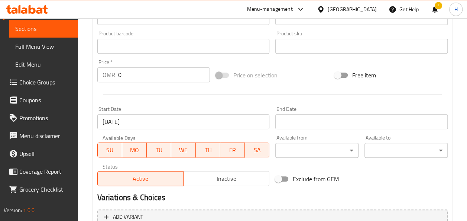
scroll to position [228, 0]
drag, startPoint x: 134, startPoint y: 157, endPoint x: 137, endPoint y: 169, distance: 13.1
click at [137, 169] on div "Active Inactive" at bounding box center [183, 175] width 172 height 22
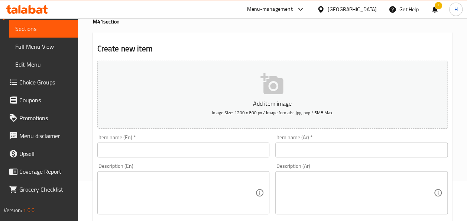
scroll to position [0, 0]
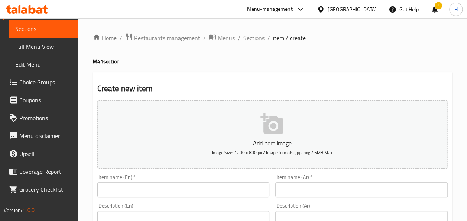
click at [168, 42] on span "Restaurants management" at bounding box center [167, 37] width 66 height 9
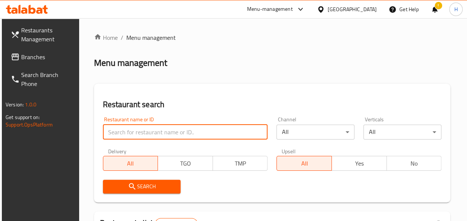
click at [144, 132] on input "search" at bounding box center [185, 131] width 165 height 15
type input "vox"
click button "Search" at bounding box center [142, 186] width 78 height 14
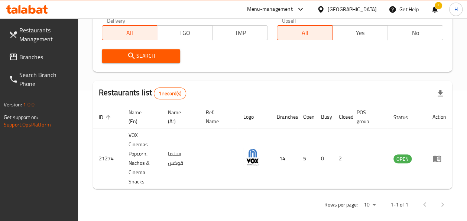
scroll to position [131, 0]
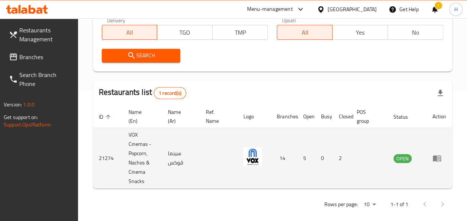
click at [437, 164] on td "enhanced table" at bounding box center [439, 158] width 26 height 61
click at [436, 160] on icon "enhanced table" at bounding box center [437, 158] width 8 height 6
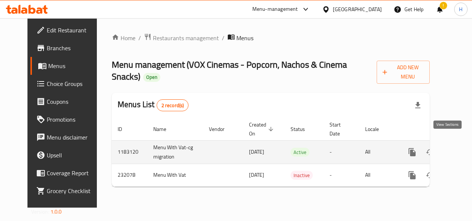
click at [462, 147] on icon "enhanced table" at bounding box center [466, 151] width 9 height 9
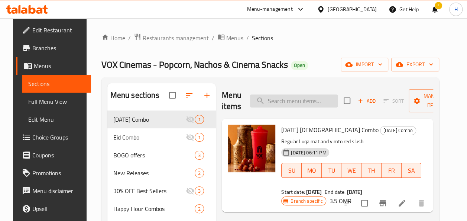
click at [290, 102] on input "search" at bounding box center [294, 100] width 88 height 13
paste input "Galaxy Chocolate"
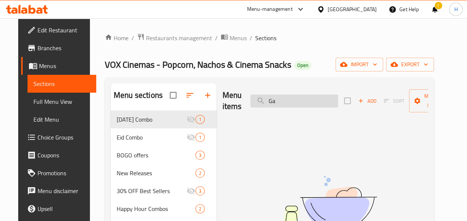
type input "G"
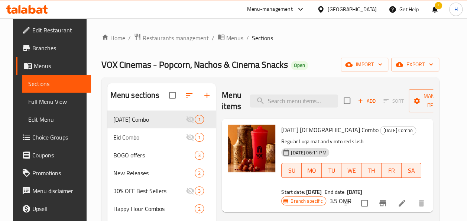
click at [32, 137] on span "Choice Groups" at bounding box center [58, 137] width 53 height 9
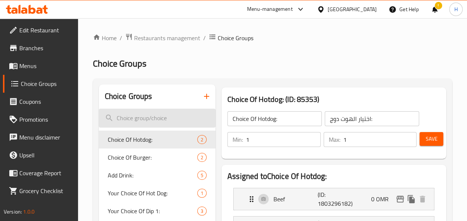
click at [150, 116] on input "search" at bounding box center [157, 117] width 117 height 19
paste input "Galaxy Chocolate"
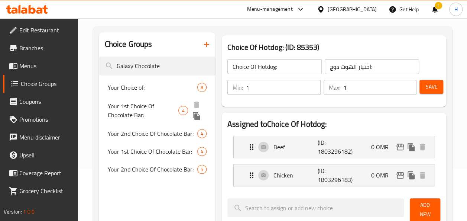
scroll to position [55, 0]
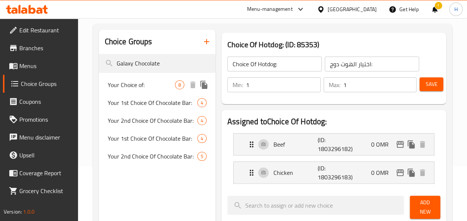
type input "Galaxy Chocolate"
click at [141, 87] on span "Your Choice of:" at bounding box center [141, 84] width 67 height 9
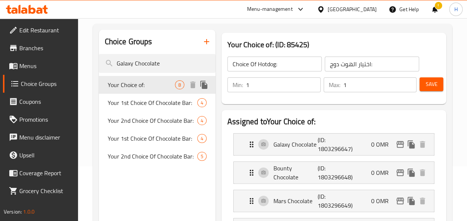
type input "Your Choice of:"
type input "اختيارك من:"
click at [333, 147] on p "(ID: 1803296647)" at bounding box center [331, 144] width 29 height 18
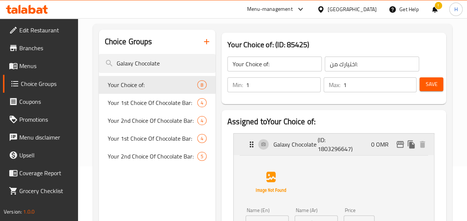
click at [333, 147] on p "(ID: 1803296647)" at bounding box center [331, 144] width 29 height 18
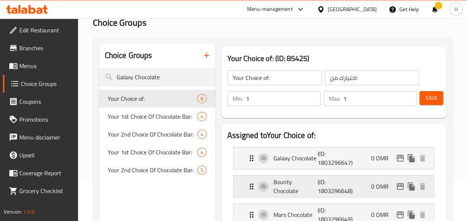
scroll to position [0, 0]
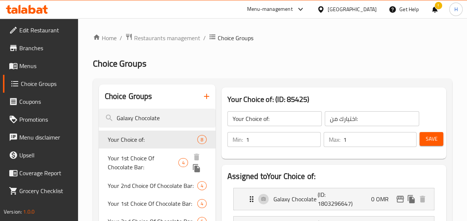
click at [123, 156] on span "Your 1st Choice Of Chocolate Bar:" at bounding box center [143, 162] width 71 height 18
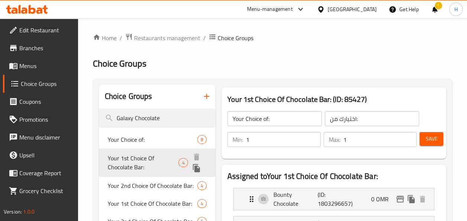
type input "Your 1st Choice Of Chocolate Bar:"
type input "إختيارك الأول من بار الشوكولاتة:"
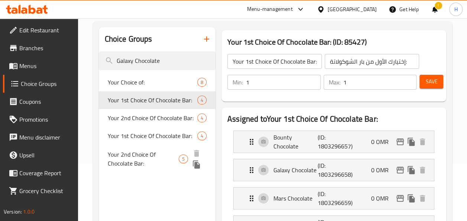
scroll to position [57, 0]
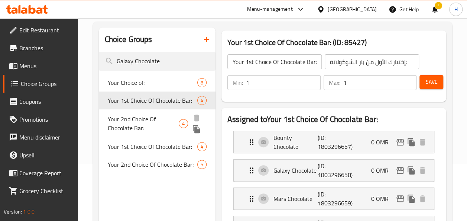
click at [147, 120] on span "Your 2nd Choice Of Chocolate Bar:" at bounding box center [143, 123] width 71 height 18
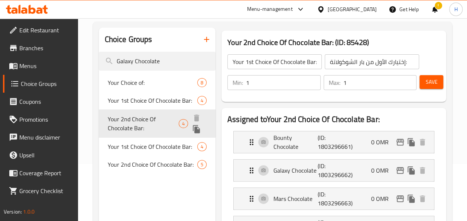
type input "Your 2nd Choice Of Chocolate Bar:"
type input "إختيارك الثاني من بار الشوكولاتة:"
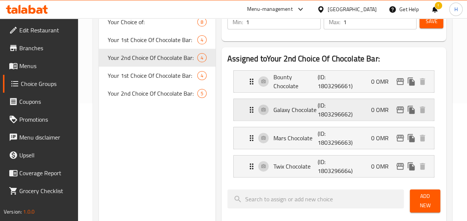
scroll to position [105, 0]
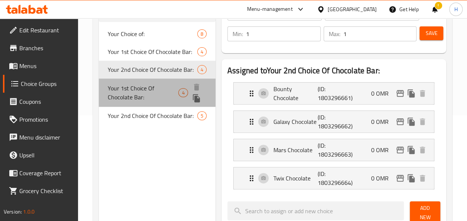
click at [133, 87] on span "Your 1st Choice Of Chocolate Bar:" at bounding box center [143, 93] width 71 height 18
type input "Your 1st Choice Of Chocolate Bar:"
type input "اختيارك الأول من قطعة الشوكولاتة:"
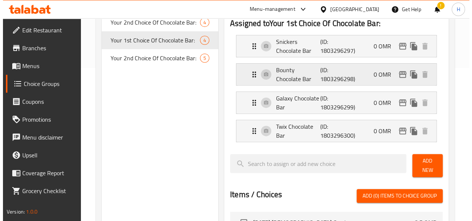
scroll to position [149, 0]
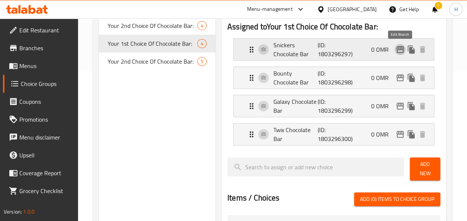
click at [400, 47] on icon "edit" at bounding box center [399, 49] width 7 height 7
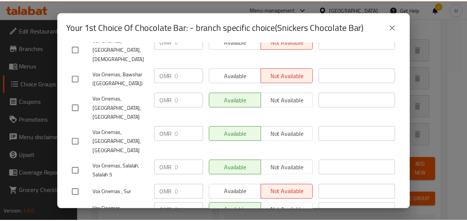
scroll to position [268, 0]
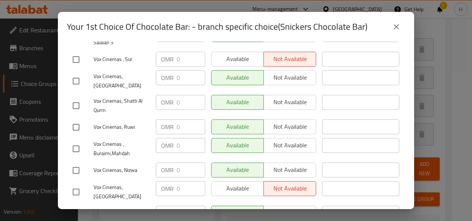
click at [400, 23] on icon "close" at bounding box center [396, 26] width 9 height 9
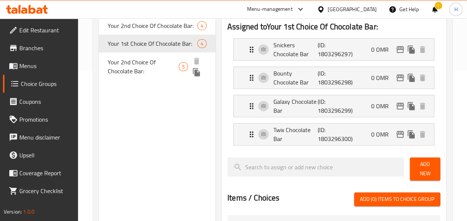
click at [152, 68] on span "Your 2nd Choice Of Chocolate Bar:" at bounding box center [143, 67] width 71 height 18
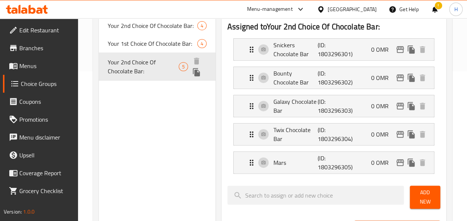
type input "Your 2nd Choice Of Chocolate Bar:"
type input "اختيارك الثاني من قطعة الشوكولاتة:"
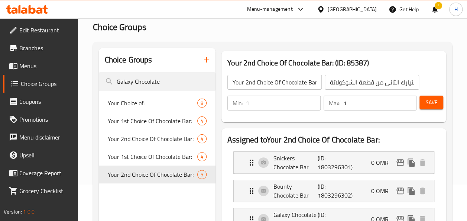
scroll to position [0, 0]
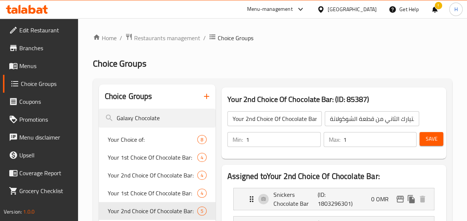
click at [31, 69] on span "Menus" at bounding box center [45, 65] width 53 height 9
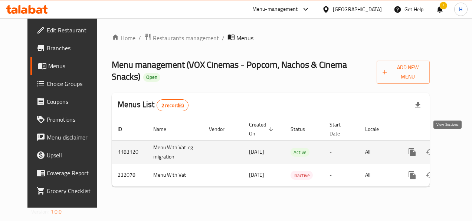
click at [457, 143] on link "enhanced table" at bounding box center [466, 152] width 18 height 18
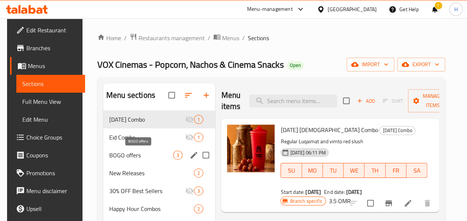
click at [126, 152] on span "BOGO offers" at bounding box center [141, 154] width 64 height 9
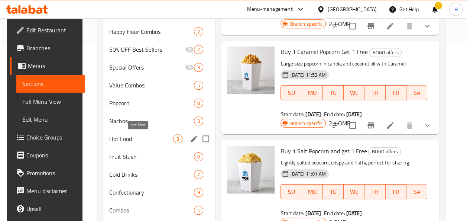
scroll to position [166, 0]
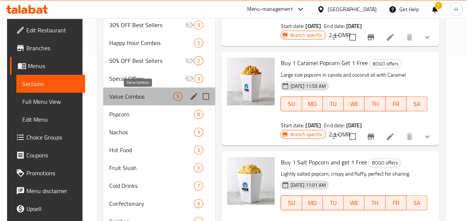
click at [127, 92] on span "Value Combos" at bounding box center [141, 96] width 64 height 9
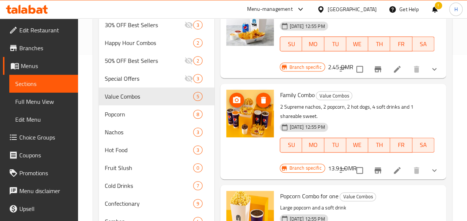
scroll to position [144, 0]
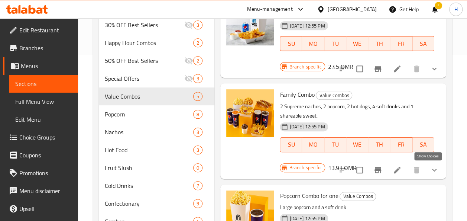
click at [431, 168] on icon "show more" at bounding box center [434, 169] width 9 height 9
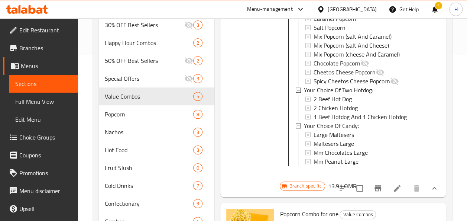
scroll to position [776, 0]
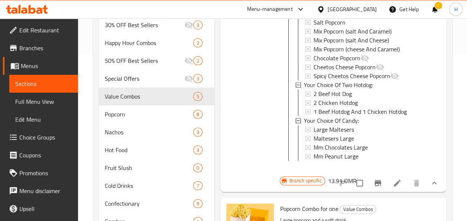
click at [27, 138] on span "Choice Groups" at bounding box center [45, 137] width 53 height 9
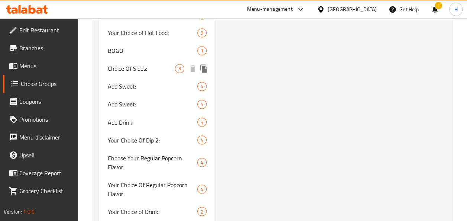
scroll to position [590, 0]
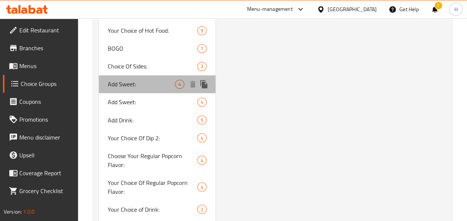
click at [154, 85] on span "Add Sweet:" at bounding box center [141, 83] width 67 height 9
type input "Add Sweet:"
type input "إضافة حلوى:"
type input "0"
type input "4"
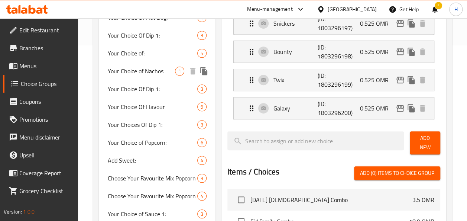
scroll to position [0, 0]
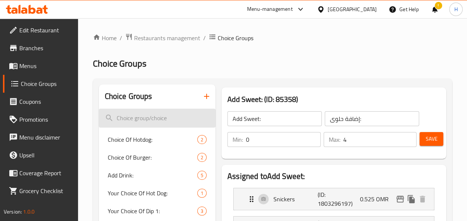
click at [161, 117] on input "search" at bounding box center [157, 117] width 117 height 19
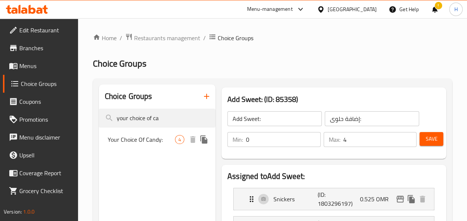
type input "your choice of ca"
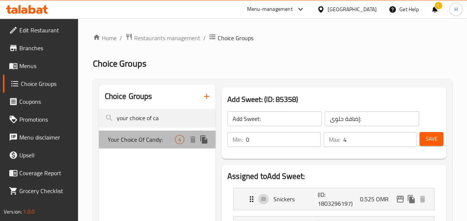
click at [157, 141] on span "Your Choice Of Candy:" at bounding box center [141, 139] width 67 height 9
type input "Your Choice Of Candy:"
type input "اختيارك من الحلوى:"
type input "1"
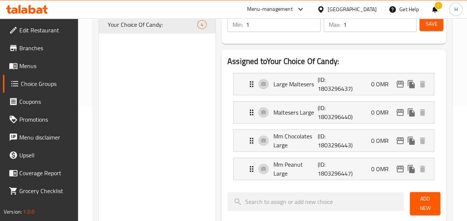
scroll to position [115, 0]
click at [341, 82] on p "(ID: 1803296437)" at bounding box center [331, 84] width 29 height 18
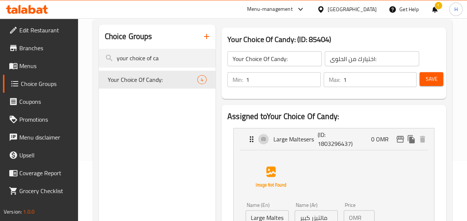
scroll to position [0, 0]
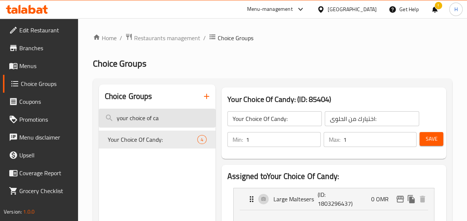
click at [161, 117] on input "your choice of ca" at bounding box center [157, 117] width 117 height 19
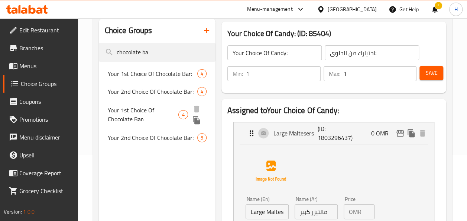
scroll to position [68, 0]
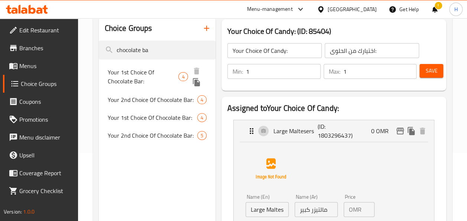
type input "chocolate ba"
click at [161, 65] on div "Your 1st Choice Of Chocolate Bar: 4" at bounding box center [157, 76] width 117 height 28
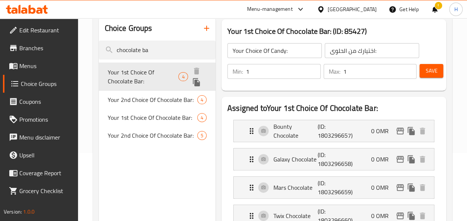
type input "Your 1st Choice Of Chocolate Bar:"
type input "إختيارك الأول من بار الشوكولاتة:"
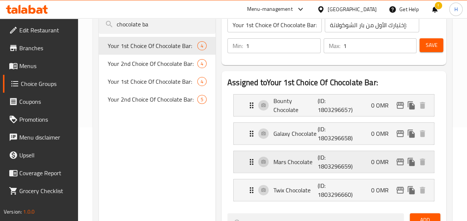
scroll to position [93, 0]
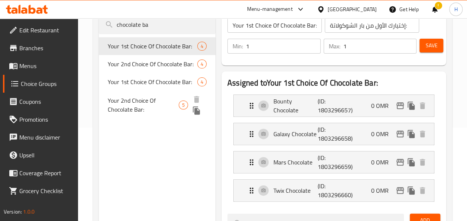
click at [163, 109] on span "Your 2nd Choice Of Chocolate Bar:" at bounding box center [143, 105] width 71 height 18
type input "Your 2nd Choice Of Chocolate Bar:"
type input "اختيارك الثاني من قطعة الشوكولاتة:"
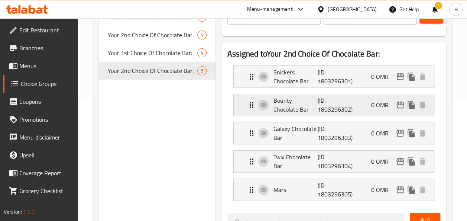
scroll to position [99, 0]
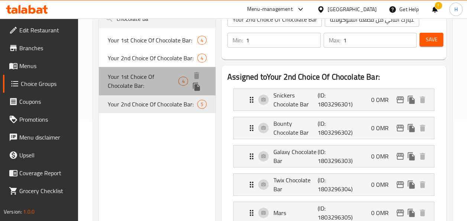
click at [162, 78] on span "Your 1st Choice Of Chocolate Bar:" at bounding box center [143, 81] width 71 height 18
type input "Your 1st Choice Of Chocolate Bar:"
type input "اختيارك الأول من قطعة الشوكولاتة:"
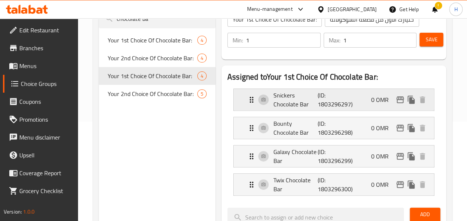
click at [322, 105] on p "(ID: 1803296297)" at bounding box center [331, 100] width 29 height 18
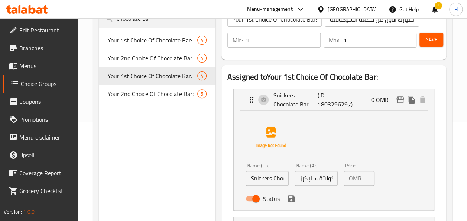
click at [350, 180] on p "OMR" at bounding box center [355, 177] width 13 height 9
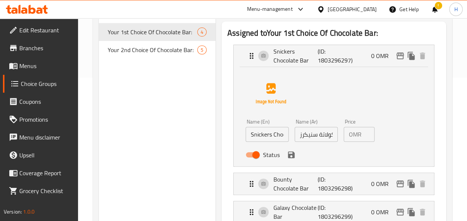
scroll to position [0, 0]
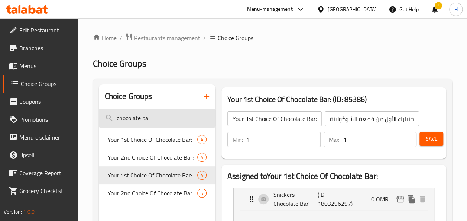
click at [160, 114] on input "chocolate ba" at bounding box center [157, 117] width 117 height 19
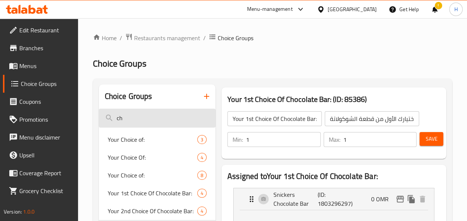
type input "c"
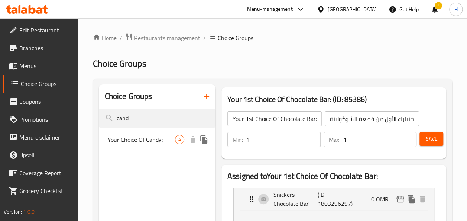
type input "cand"
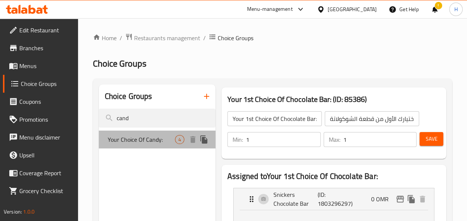
click at [159, 131] on div "Your Choice Of Candy: 4" at bounding box center [157, 139] width 117 height 18
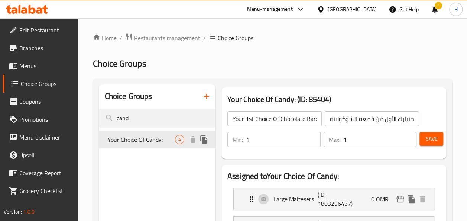
type input "Your Choice Of Candy:"
type input "اختيارك من الحلوى:"
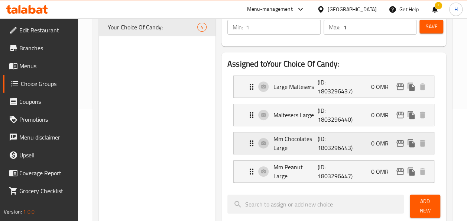
click at [296, 138] on p "Mm Chocolates Large" at bounding box center [295, 143] width 44 height 18
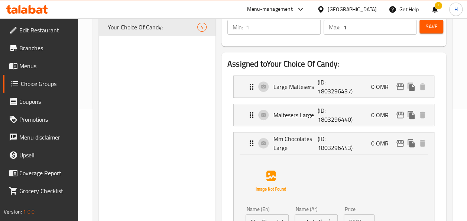
scroll to position [144, 0]
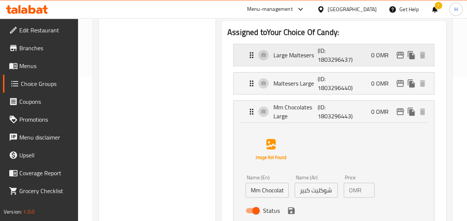
click at [296, 56] on p "Large Maltesers" at bounding box center [295, 55] width 44 height 9
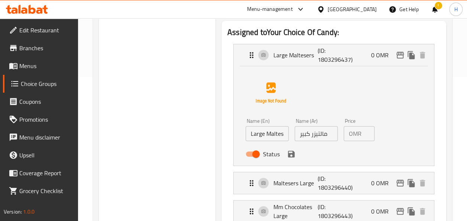
click at [352, 138] on p "OMR" at bounding box center [355, 133] width 13 height 9
click at [355, 132] on p "OMR" at bounding box center [355, 133] width 13 height 9
click at [362, 132] on div "OMR 0 Price" at bounding box center [358, 133] width 31 height 15
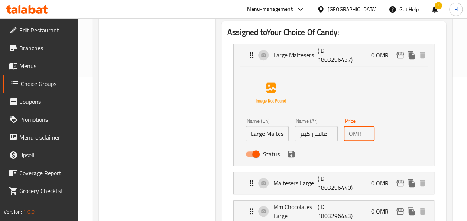
scroll to position [0, 6]
click at [357, 133] on p "OMR" at bounding box center [355, 133] width 13 height 9
click at [344, 133] on div "OMR 02 Price" at bounding box center [358, 133] width 31 height 15
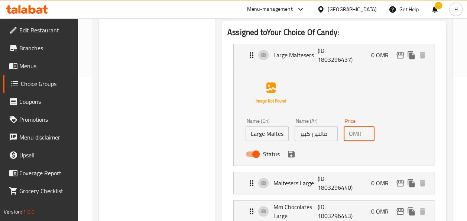
click at [354, 132] on p "OMR" at bounding box center [355, 133] width 13 height 9
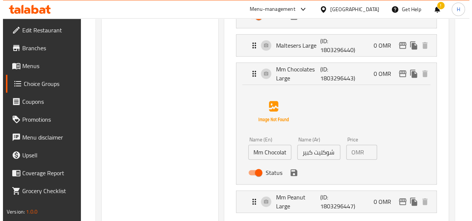
scroll to position [286, 0]
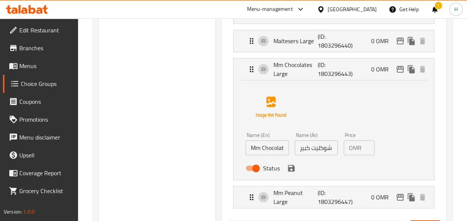
click at [351, 151] on p "OMR" at bounding box center [355, 147] width 13 height 9
click at [351, 150] on p "OMR" at bounding box center [355, 147] width 13 height 9
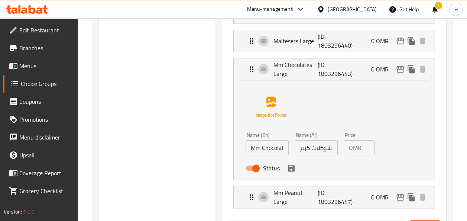
click at [287, 120] on img at bounding box center [271, 107] width 48 height 48
click at [405, 92] on div "Name (En) Mm Chocolates Large Name (En) Name (Ar) ام اند ام شوكليت كبير Name (A…" at bounding box center [333, 128] width 176 height 93
click at [397, 66] on icon "edit" at bounding box center [399, 69] width 7 height 7
type input "022"
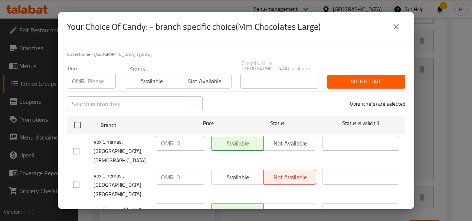
scroll to position [0, 0]
click at [99, 81] on input "number" at bounding box center [102, 81] width 28 height 15
click at [381, 78] on span "Bulk update" at bounding box center [366, 81] width 66 height 9
click at [105, 75] on input "2" at bounding box center [102, 81] width 28 height 15
click at [108, 74] on input "3" at bounding box center [102, 81] width 28 height 15
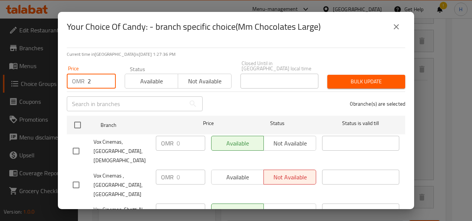
click at [107, 79] on input "2" at bounding box center [102, 81] width 28 height 15
click at [107, 79] on input "1" at bounding box center [102, 81] width 28 height 15
type input "1.8"
click at [337, 77] on span "Bulk update" at bounding box center [366, 81] width 66 height 9
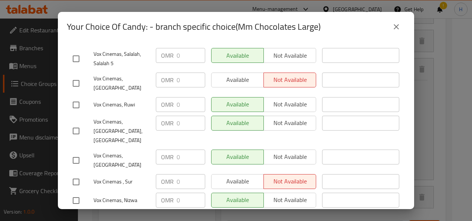
scroll to position [268, 0]
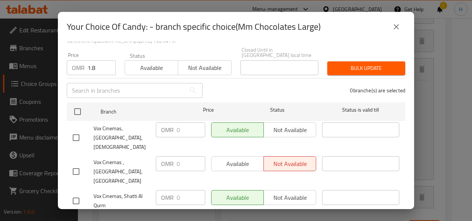
scroll to position [0, 0]
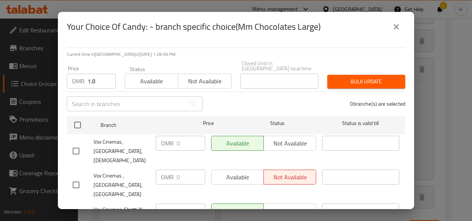
click at [76, 143] on input "checkbox" at bounding box center [76, 151] width 16 height 16
checkbox input "true"
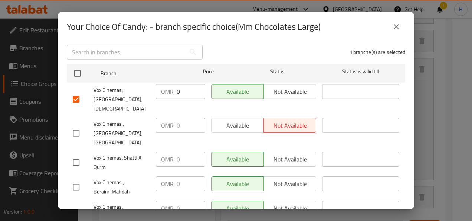
scroll to position [53, 0]
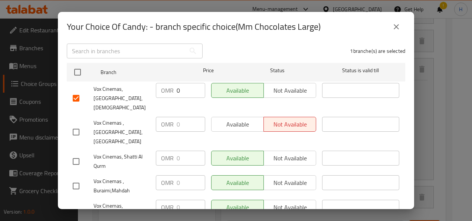
click at [73, 153] on input "checkbox" at bounding box center [76, 161] width 16 height 16
checkbox input "true"
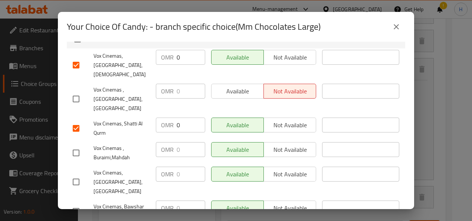
scroll to position [87, 0]
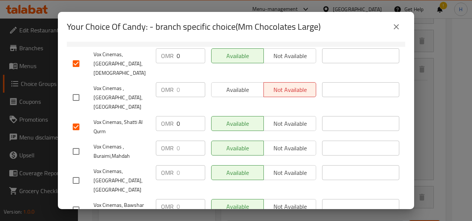
click at [73, 162] on div "Vox Cinemas, [GEOGRAPHIC_DATA],[GEOGRAPHIC_DATA]" at bounding box center [111, 180] width 83 height 37
click at [75, 143] on input "checkbox" at bounding box center [76, 151] width 16 height 16
checkbox input "true"
click at [71, 172] on input "checkbox" at bounding box center [76, 180] width 16 height 16
checkbox input "true"
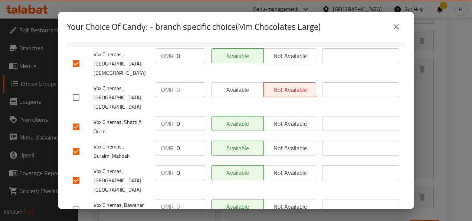
click at [78, 202] on input "checkbox" at bounding box center [76, 210] width 16 height 16
checkbox input "true"
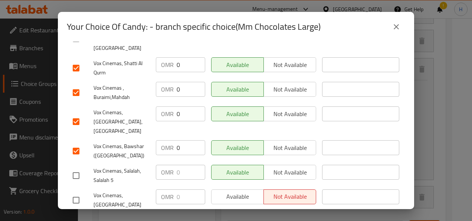
scroll to position [147, 0]
click at [75, 167] on input "checkbox" at bounding box center [76, 175] width 16 height 16
checkbox input "true"
click at [79, 213] on input "checkbox" at bounding box center [76, 221] width 16 height 16
checkbox input "true"
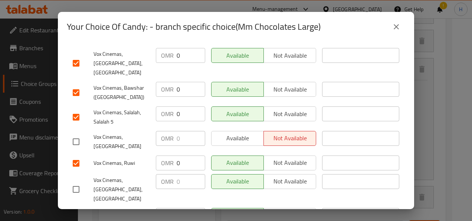
scroll to position [205, 0]
click at [73, 210] on input "checkbox" at bounding box center [76, 218] width 16 height 16
checkbox input "true"
click at [74, 181] on input "checkbox" at bounding box center [76, 189] width 16 height 16
checkbox input "true"
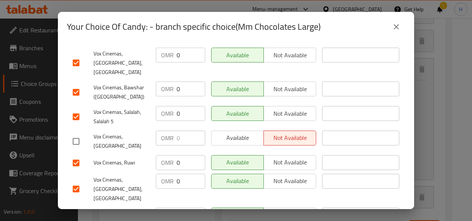
click at [76, 210] on input "checkbox" at bounding box center [76, 218] width 16 height 16
checkbox input "false"
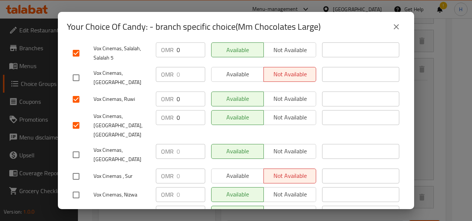
click at [76, 208] on input "checkbox" at bounding box center [76, 216] width 16 height 16
checkbox input "true"
click at [74, 187] on input "checkbox" at bounding box center [76, 195] width 16 height 16
checkbox input "true"
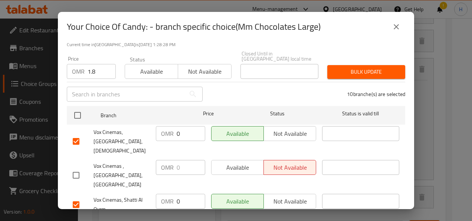
scroll to position [0, 0]
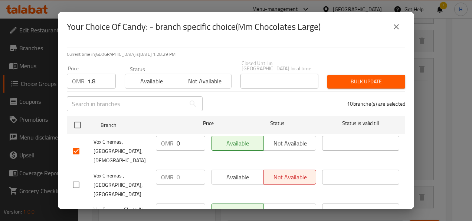
click at [187, 141] on input "0" at bounding box center [191, 143] width 29 height 15
type input "0"
type input "1.8"
type button "0"
type button "1"
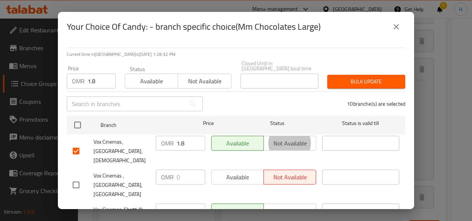
type button "0"
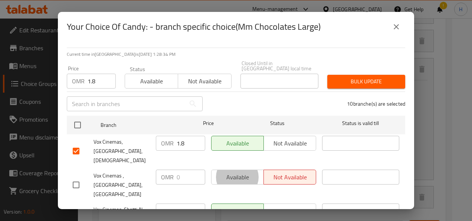
click at [80, 177] on input "checkbox" at bounding box center [76, 185] width 16 height 16
checkbox input "true"
click at [244, 172] on span "Available" at bounding box center [238, 177] width 46 height 11
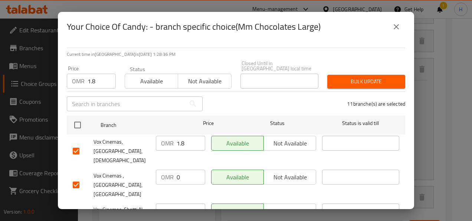
click at [185, 169] on input "0" at bounding box center [191, 176] width 29 height 15
type input "1.8"
click at [182, 204] on div "OMR 0 ​" at bounding box center [180, 213] width 55 height 27
click at [179, 203] on input "0" at bounding box center [191, 210] width 29 height 15
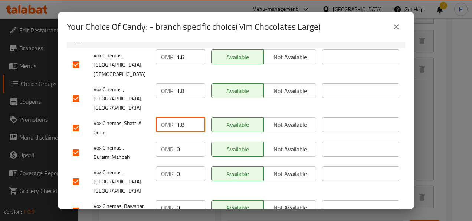
type input "1.8"
click at [183, 141] on input "0" at bounding box center [191, 148] width 29 height 15
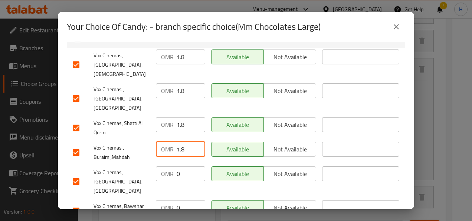
type input "1.8"
click at [183, 166] on div "OMR 0 ​" at bounding box center [180, 181] width 55 height 37
click at [182, 166] on input "0" at bounding box center [191, 173] width 29 height 15
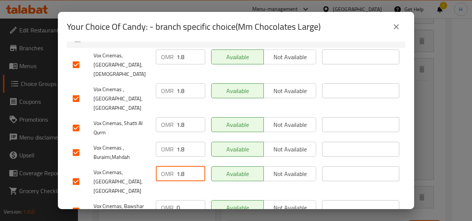
type input "1.8"
click at [183, 200] on input "0" at bounding box center [191, 207] width 29 height 15
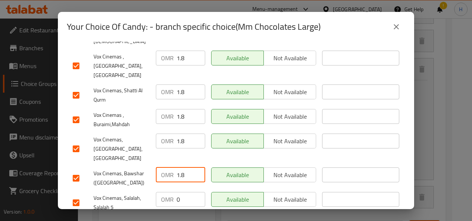
type input "1.8"
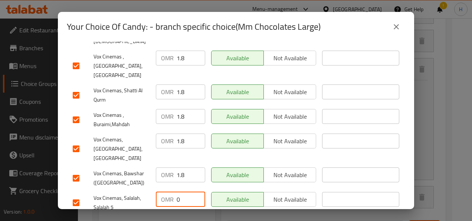
click at [179, 192] on input "0" at bounding box center [191, 199] width 29 height 15
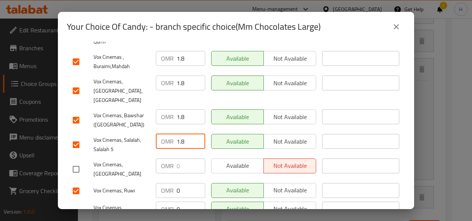
scroll to position [177, 0]
type input "1.8"
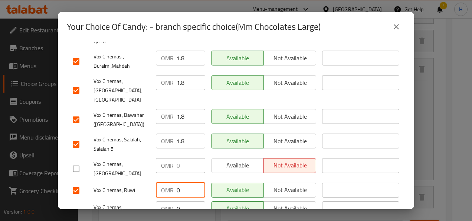
click at [185, 182] on input "0" at bounding box center [191, 189] width 29 height 15
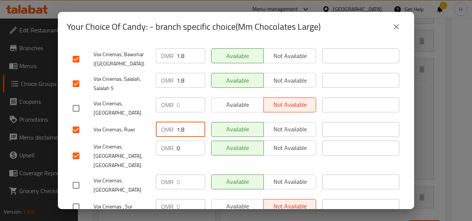
scroll to position [238, 0]
type input "1.8"
click at [185, 217] on input "0" at bounding box center [191, 224] width 29 height 15
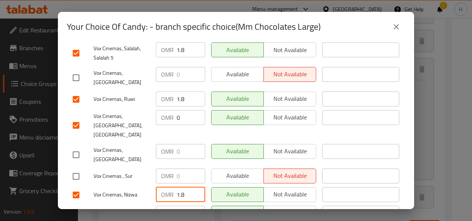
type input "1.8"
click at [185, 205] on input "0" at bounding box center [191, 212] width 29 height 15
type input "1.8"
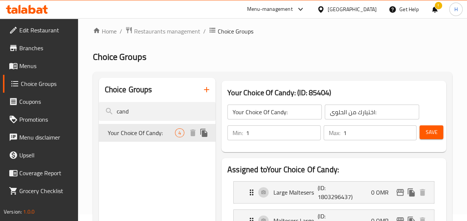
scroll to position [50, 0]
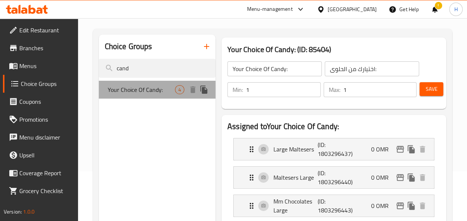
click at [158, 94] on span "Your Choice Of Candy:" at bounding box center [141, 89] width 67 height 9
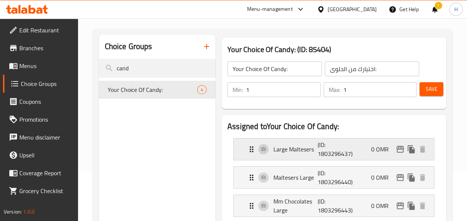
click at [333, 150] on p "(ID: 1803296437)" at bounding box center [331, 149] width 29 height 18
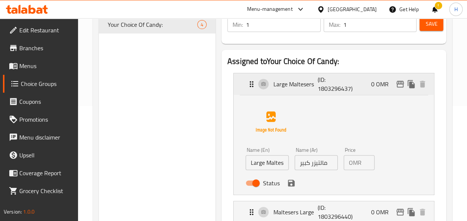
scroll to position [115, 0]
click at [355, 166] on p "OMR" at bounding box center [355, 161] width 13 height 9
drag, startPoint x: 288, startPoint y: 185, endPoint x: 338, endPoint y: 174, distance: 51.0
click at [338, 174] on nav "Large Maltesers (ID: 1803296437) 0 OMR Name (En) Large Maltesers Name (En) Name…" at bounding box center [333, 175] width 213 height 218
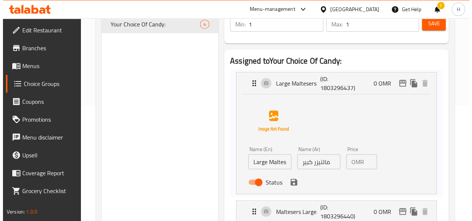
scroll to position [115, 0]
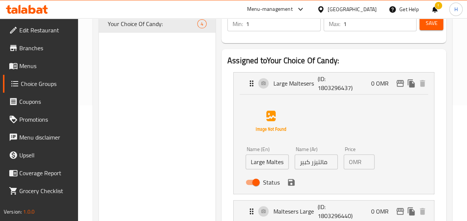
click at [355, 165] on p "OMR" at bounding box center [355, 161] width 13 height 9
click at [354, 157] on p "OMR" at bounding box center [355, 161] width 13 height 9
click at [397, 90] on div "Large Maltesers (ID: 1803296437) 0 OMR" at bounding box center [336, 83] width 178 height 22
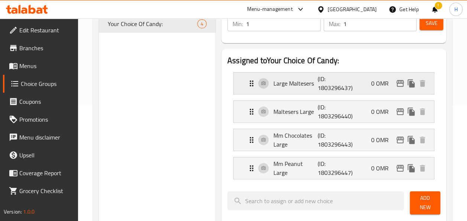
click at [397, 90] on div "Large Maltesers (ID: 1803296437) 0 OMR" at bounding box center [336, 83] width 178 height 22
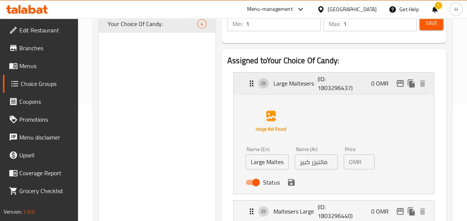
click at [414, 85] on icon "duplicate" at bounding box center [411, 83] width 9 height 9
click at [397, 87] on icon "edit" at bounding box center [399, 83] width 9 height 9
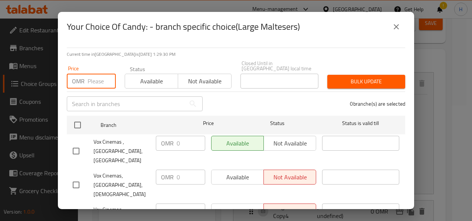
click at [100, 77] on input "number" at bounding box center [102, 81] width 28 height 15
type input "2.3"
click at [79, 150] on input "checkbox" at bounding box center [76, 151] width 16 height 16
checkbox input "true"
click at [162, 140] on p "OMR" at bounding box center [167, 143] width 13 height 9
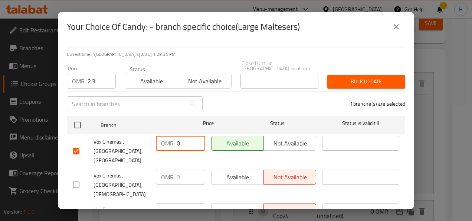
click at [183, 140] on input "0" at bounding box center [191, 143] width 29 height 15
type input "2.3"
click at [122, 160] on div "Vox Cinemas , [GEOGRAPHIC_DATA], [GEOGRAPHIC_DATA]" at bounding box center [111, 151] width 83 height 37
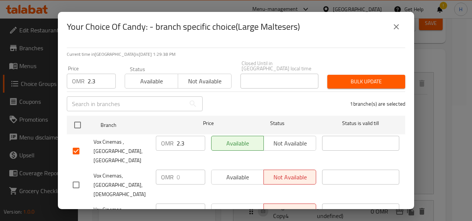
click at [74, 180] on input "checkbox" at bounding box center [76, 185] width 16 height 16
checkbox input "true"
click at [247, 175] on span "Available" at bounding box center [238, 177] width 46 height 11
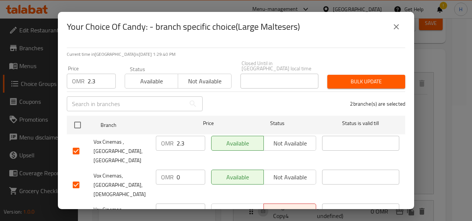
click at [201, 173] on div "OMR 0 ​" at bounding box center [180, 184] width 55 height 37
type input "-1"
click at [195, 173] on input "-1" at bounding box center [191, 176] width 29 height 15
type input "2.3"
click at [69, 211] on input "checkbox" at bounding box center [76, 219] width 16 height 16
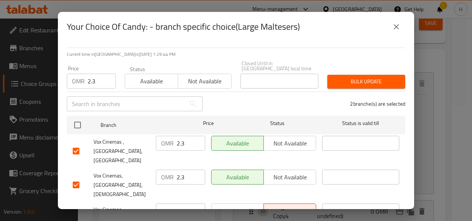
checkbox input "true"
click at [183, 203] on input "0" at bounding box center [191, 210] width 29 height 15
click at [178, 203] on input "0" at bounding box center [191, 210] width 29 height 15
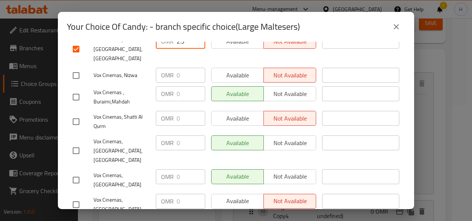
scroll to position [172, 0]
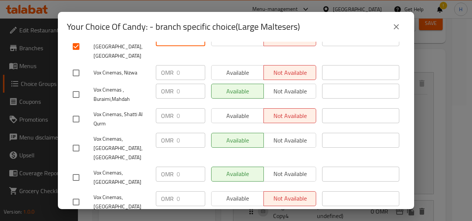
type input "2.3"
click at [76, 169] on input "checkbox" at bounding box center [76, 177] width 16 height 16
checkbox input "true"
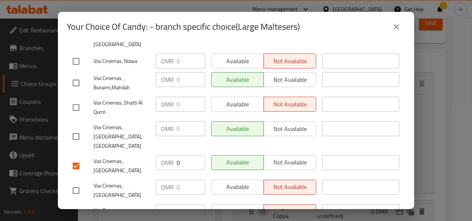
scroll to position [184, 0]
click at [180, 154] on input "0" at bounding box center [191, 161] width 29 height 15
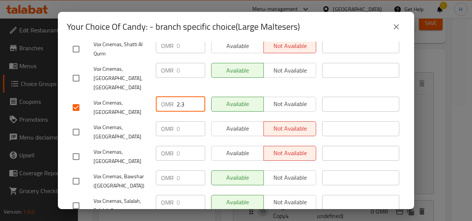
type input "2.3"
click at [78, 173] on input "checkbox" at bounding box center [76, 181] width 16 height 16
checkbox input "true"
click at [172, 170] on div "OMR 0 ​" at bounding box center [180, 177] width 49 height 15
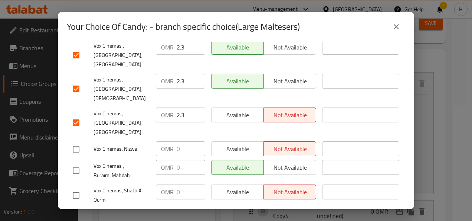
scroll to position [97, 0]
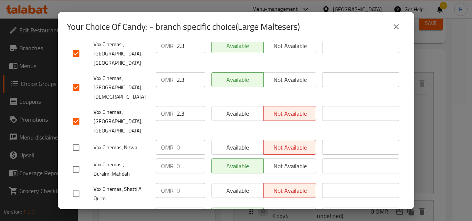
type input "2.3"
click at [78, 140] on input "checkbox" at bounding box center [76, 148] width 16 height 16
checkbox input "true"
type input "-1"
click at [193, 140] on input "-1" at bounding box center [191, 147] width 29 height 15
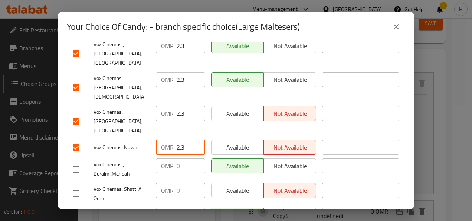
type input "2.3"
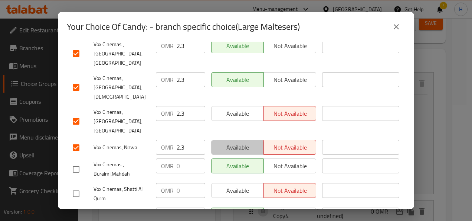
click at [221, 142] on span "Available" at bounding box center [238, 147] width 46 height 11
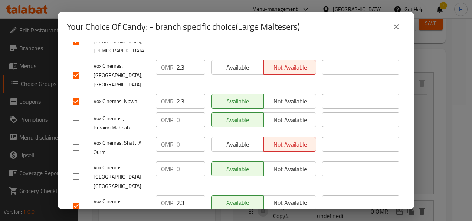
scroll to position [100, 0]
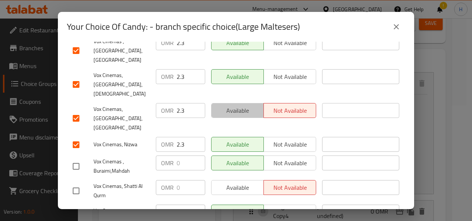
click at [227, 105] on span "Available" at bounding box center [238, 110] width 46 height 11
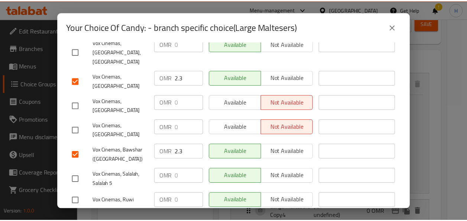
scroll to position [0, 0]
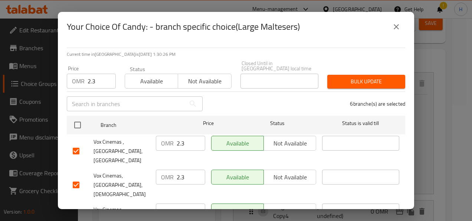
click at [343, 78] on span "Bulk update" at bounding box center [366, 81] width 66 height 9
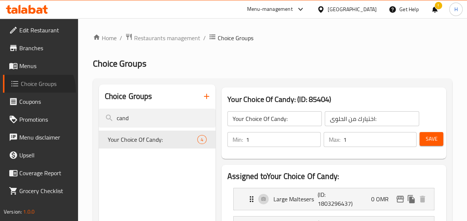
click at [31, 90] on link "Choice Groups" at bounding box center [40, 84] width 75 height 18
click at [34, 68] on span "Menus" at bounding box center [45, 65] width 53 height 9
